Goal: Task Accomplishment & Management: Use online tool/utility

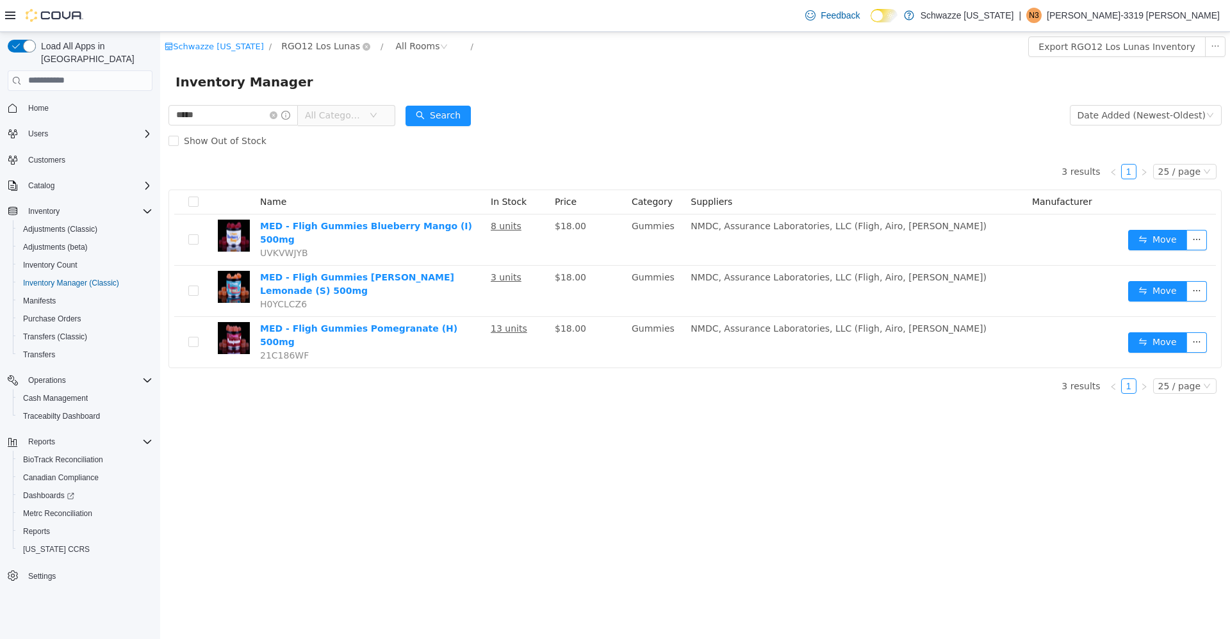
click at [345, 46] on span "RGO12 Los Lunas" at bounding box center [320, 45] width 79 height 14
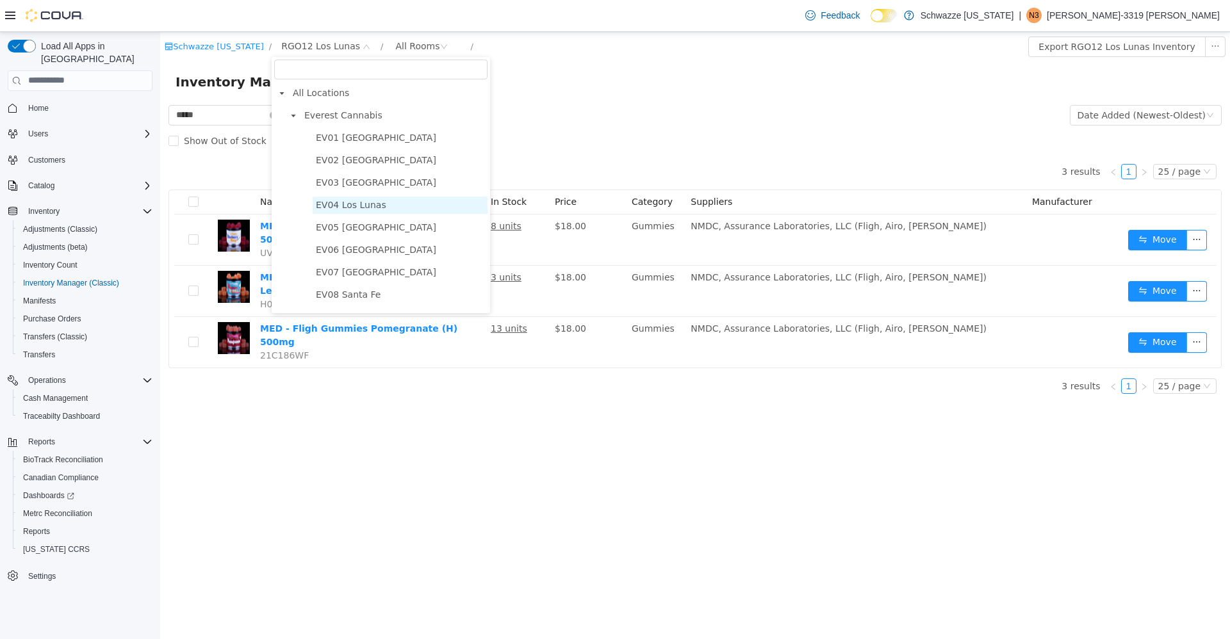
click at [360, 208] on span "EV04 Los Lunas" at bounding box center [351, 204] width 70 height 10
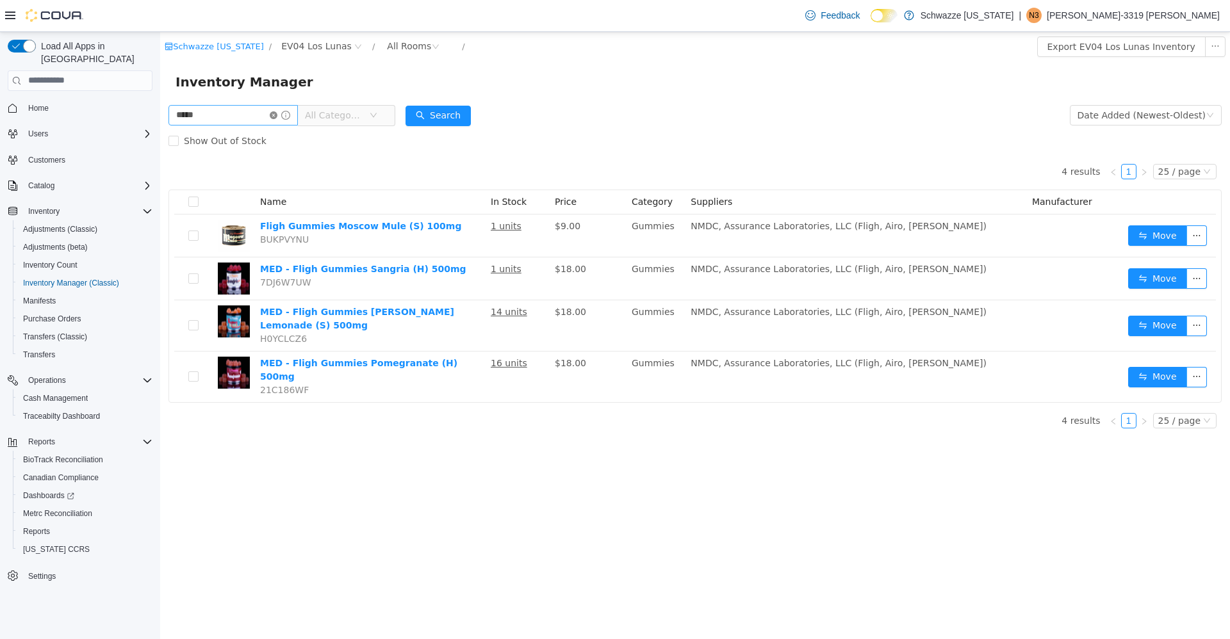
click at [277, 117] on icon "icon: close-circle" at bounding box center [274, 115] width 8 height 8
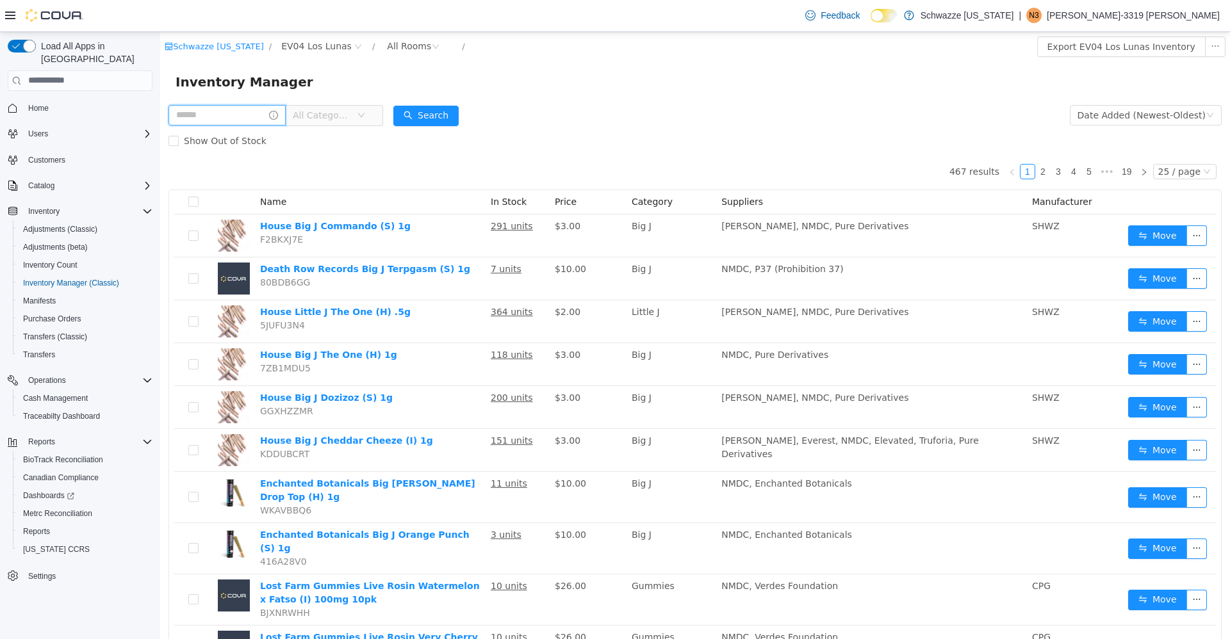
click at [240, 115] on input "text" at bounding box center [227, 114] width 117 height 21
type input "******"
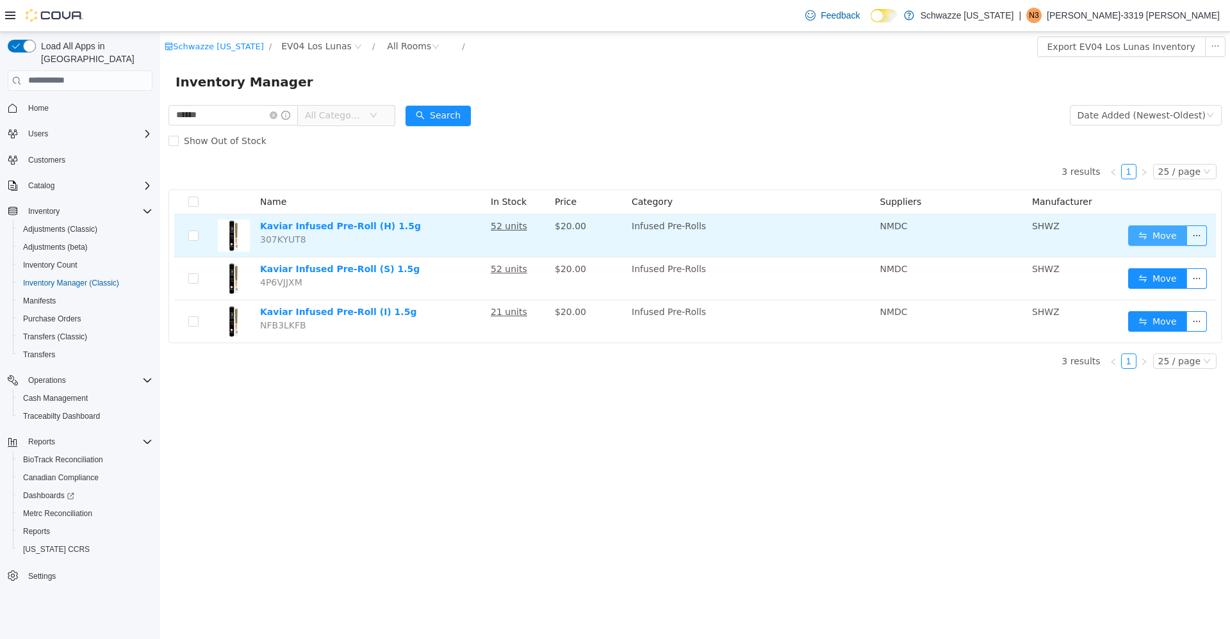
click at [1167, 242] on button "Move" at bounding box center [1157, 235] width 59 height 21
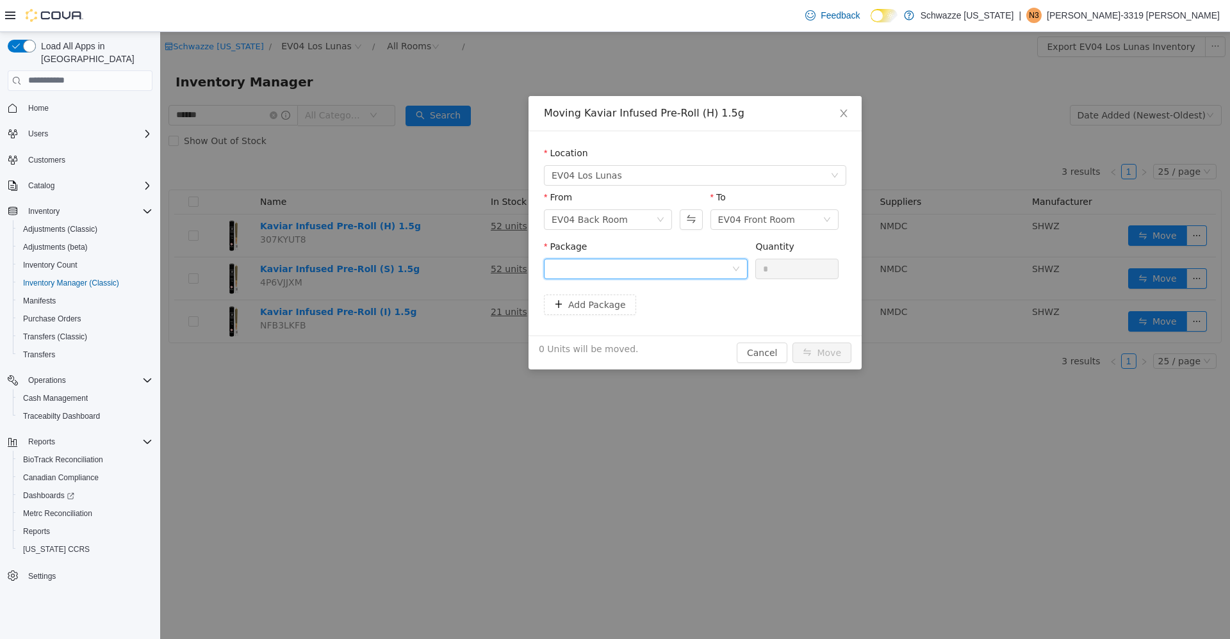
click at [708, 262] on div at bounding box center [642, 268] width 180 height 19
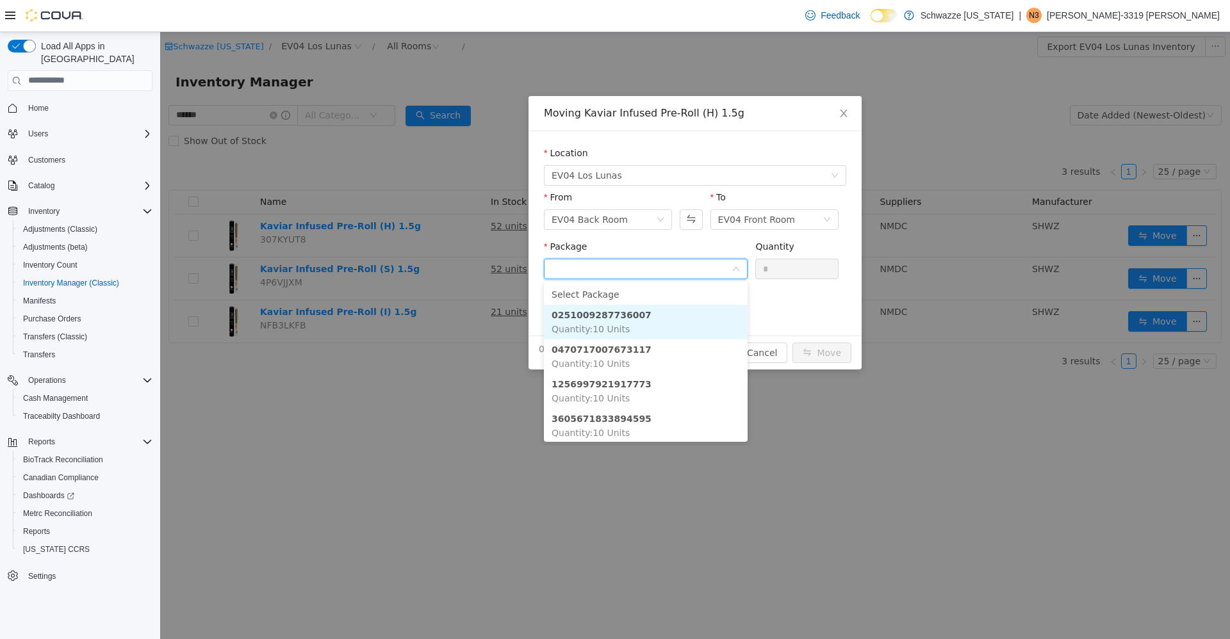
click at [655, 315] on li "0251009287736007 Quantity : 10 Units" at bounding box center [646, 321] width 204 height 35
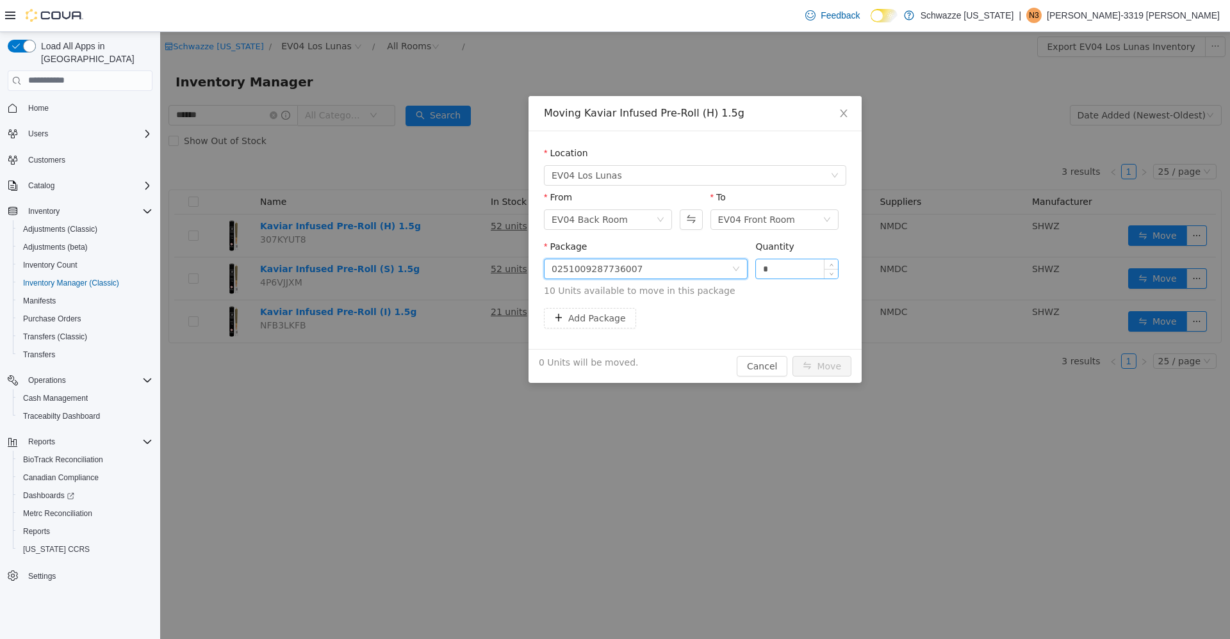
click at [779, 272] on input "*" at bounding box center [797, 268] width 82 height 19
type input "**"
click at [826, 369] on button "Move" at bounding box center [822, 366] width 59 height 21
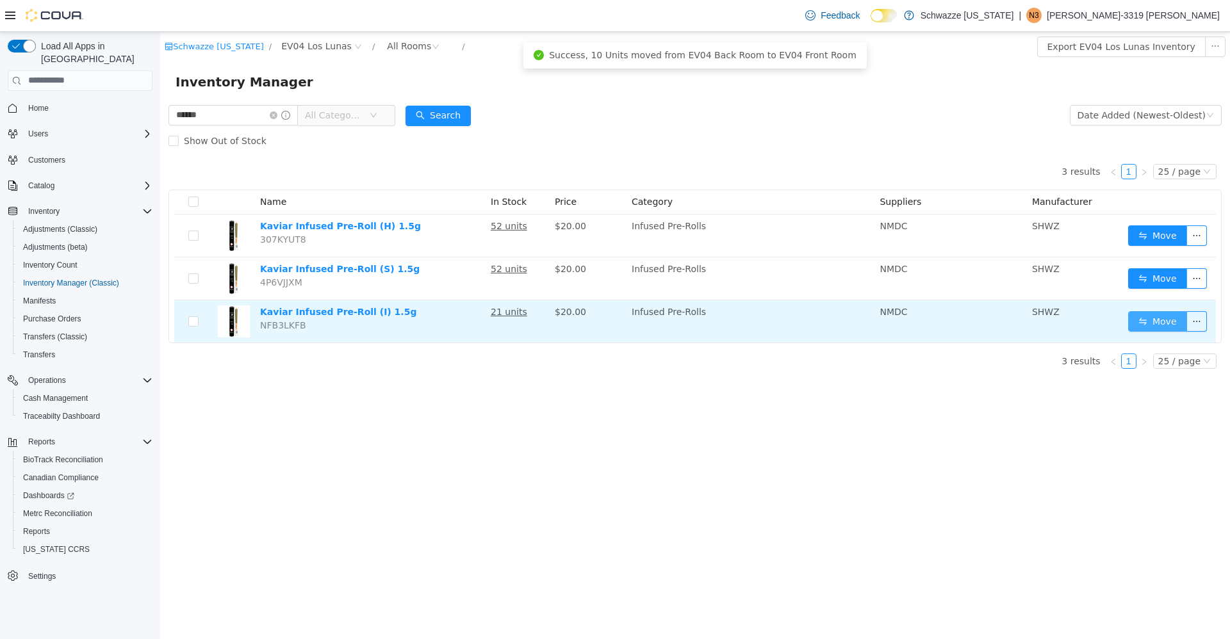
click at [1155, 326] on button "Move" at bounding box center [1157, 321] width 59 height 21
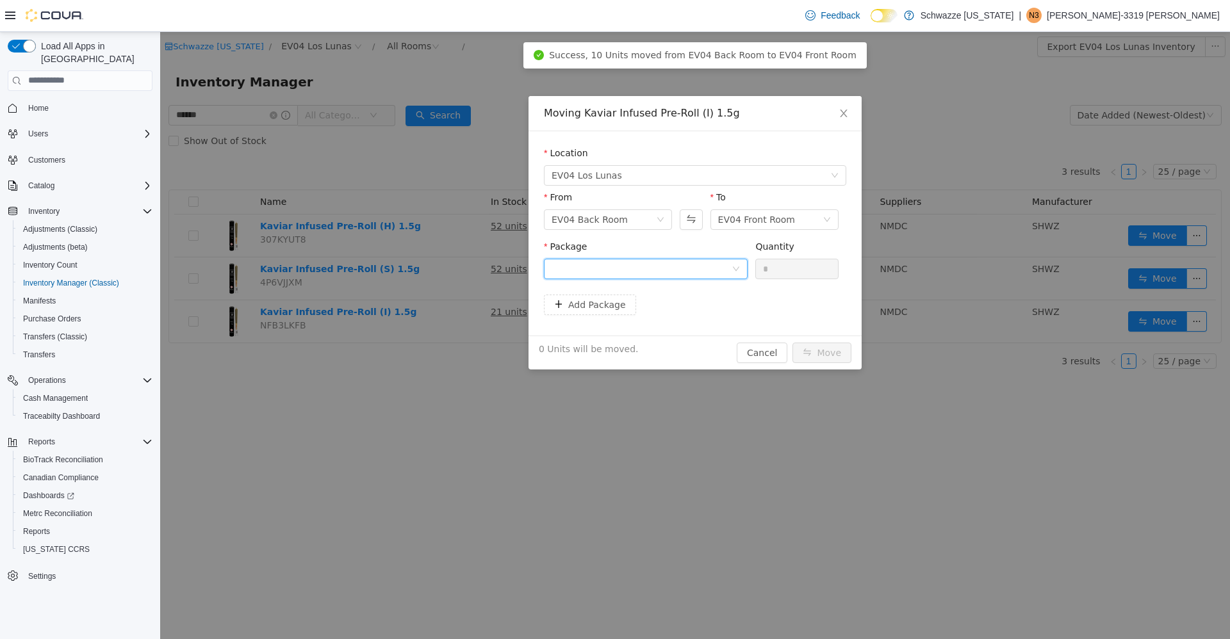
click at [626, 270] on div at bounding box center [642, 268] width 180 height 19
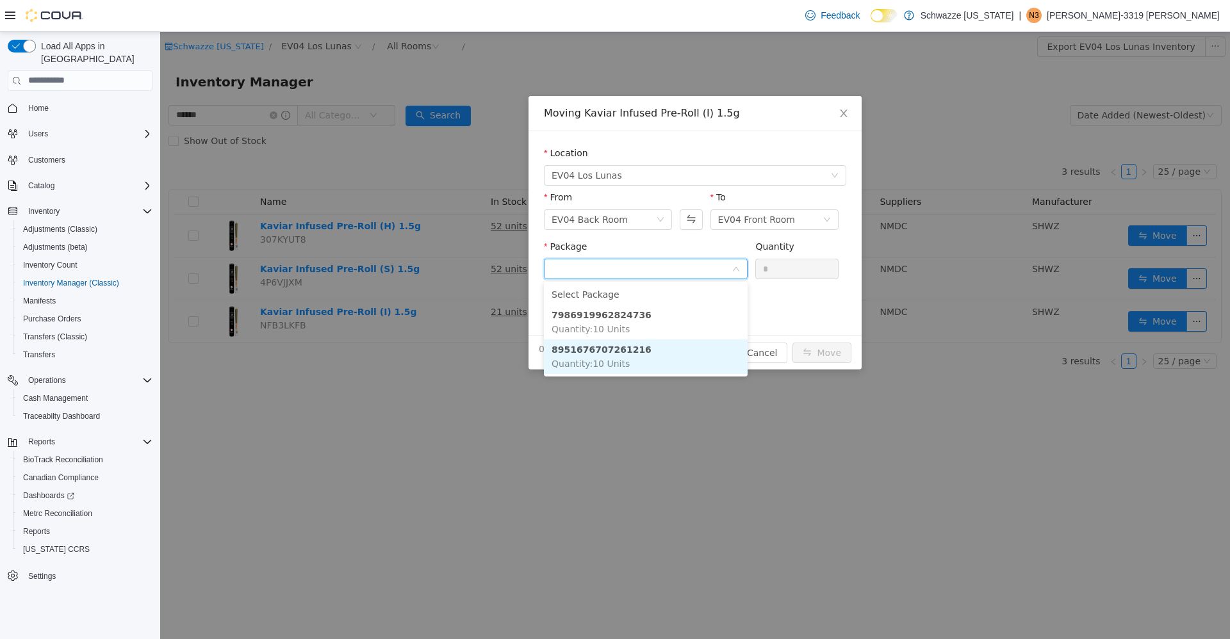
click at [612, 349] on strong "8951676707261216" at bounding box center [602, 349] width 100 height 10
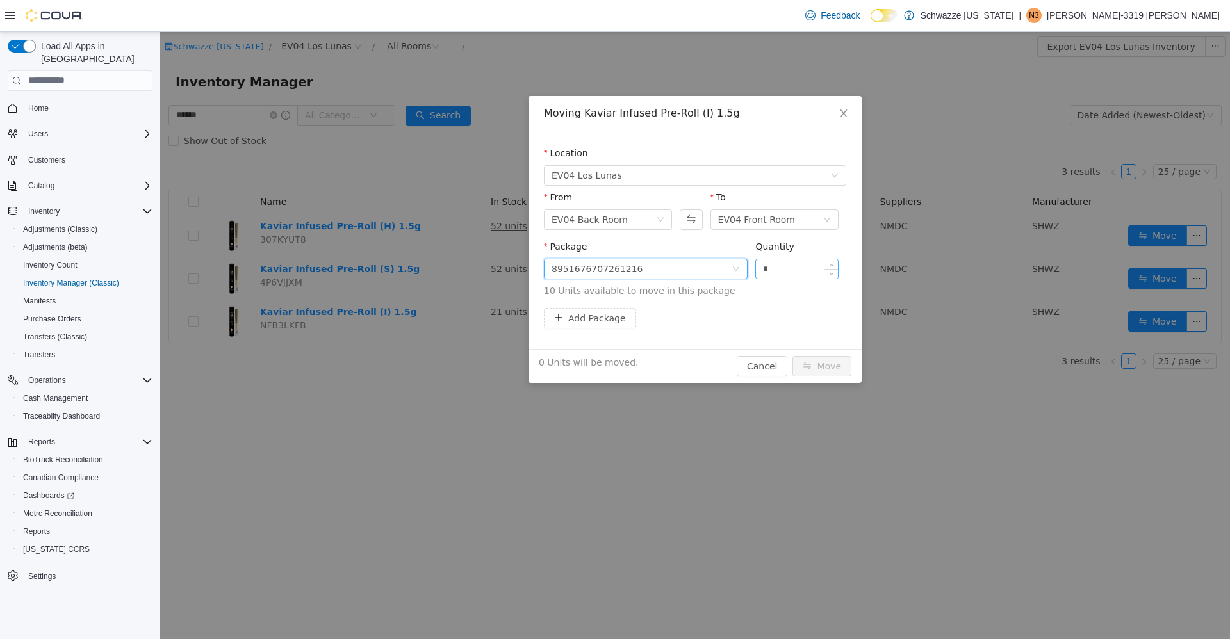
click at [778, 267] on input "*" at bounding box center [797, 268] width 82 height 19
type input "**"
click at [818, 369] on button "Move" at bounding box center [822, 366] width 59 height 21
